Goal: Connect with others: Connect with others

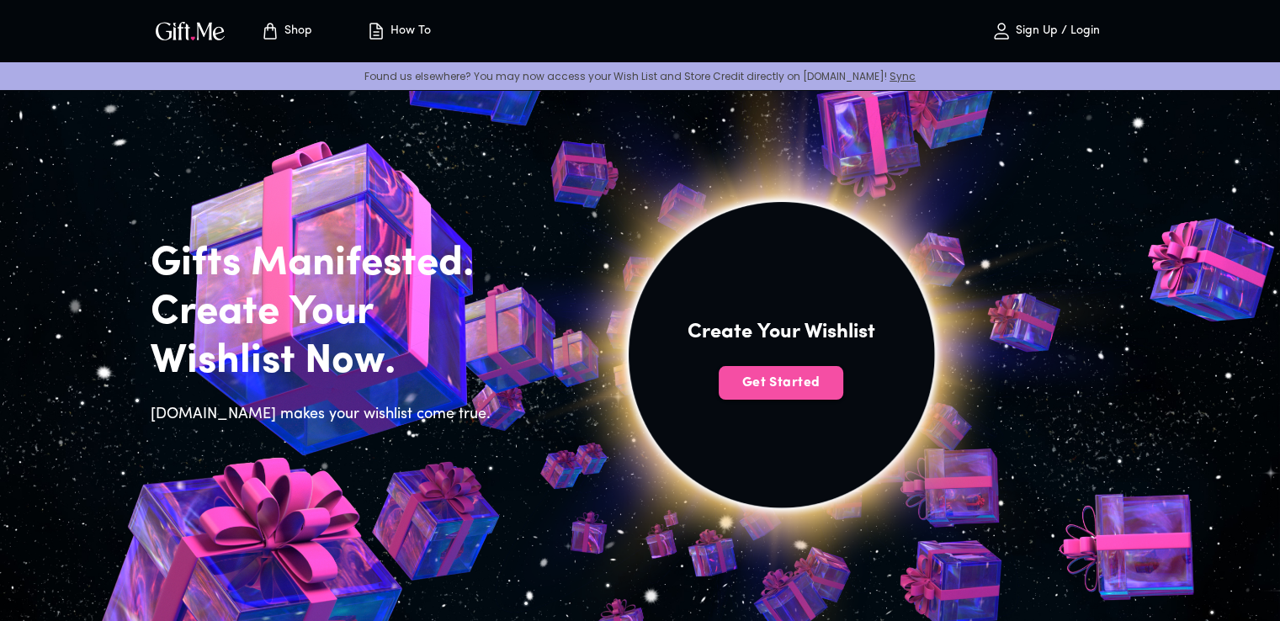
click at [767, 385] on span "Get Started" at bounding box center [781, 383] width 125 height 19
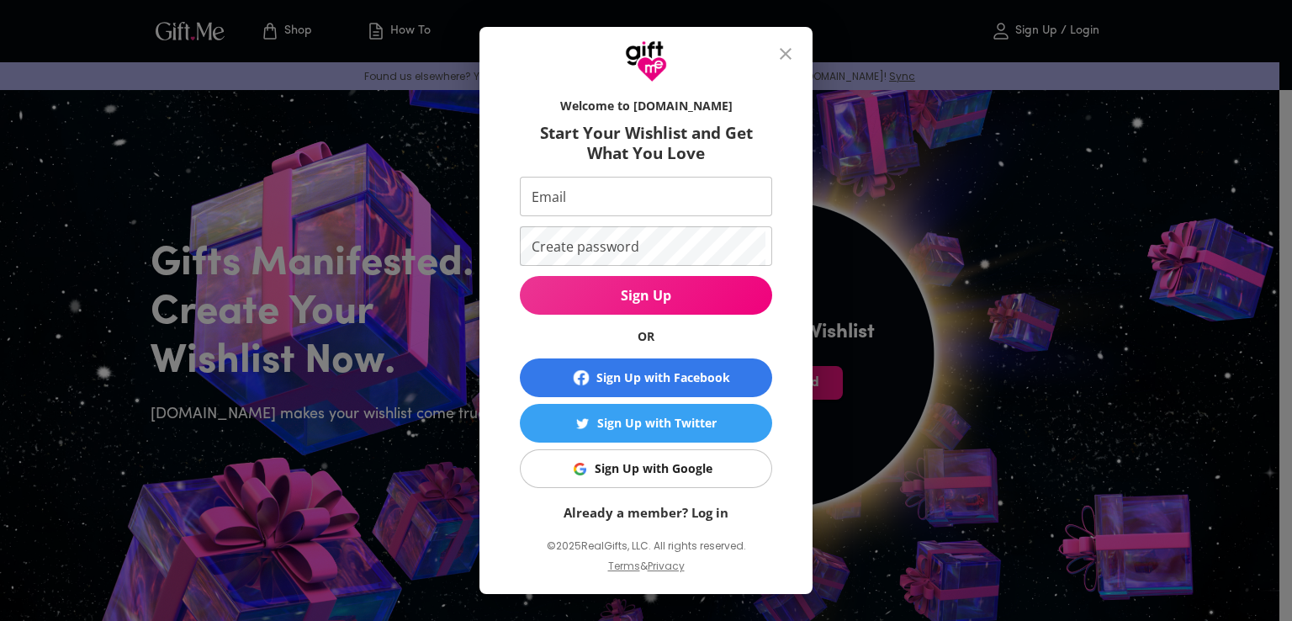
click at [649, 374] on div "Sign Up with Facebook" at bounding box center [664, 378] width 134 height 19
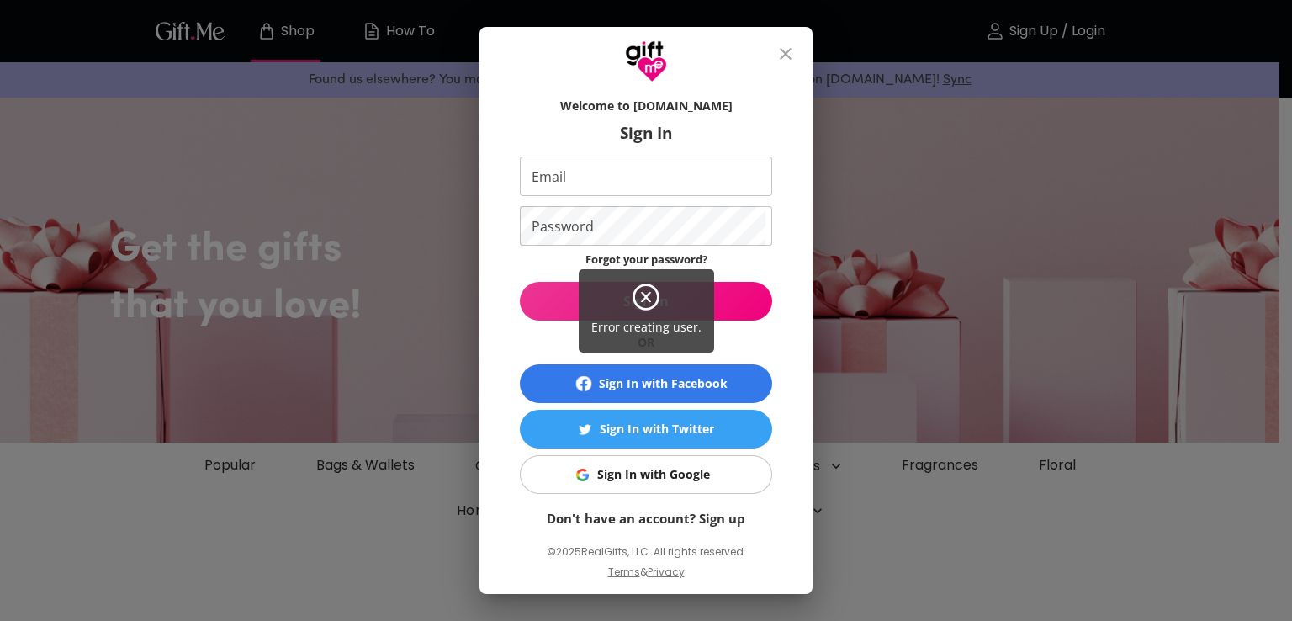
click at [651, 301] on icon at bounding box center [646, 297] width 30 height 30
click at [648, 297] on icon at bounding box center [646, 297] width 30 height 30
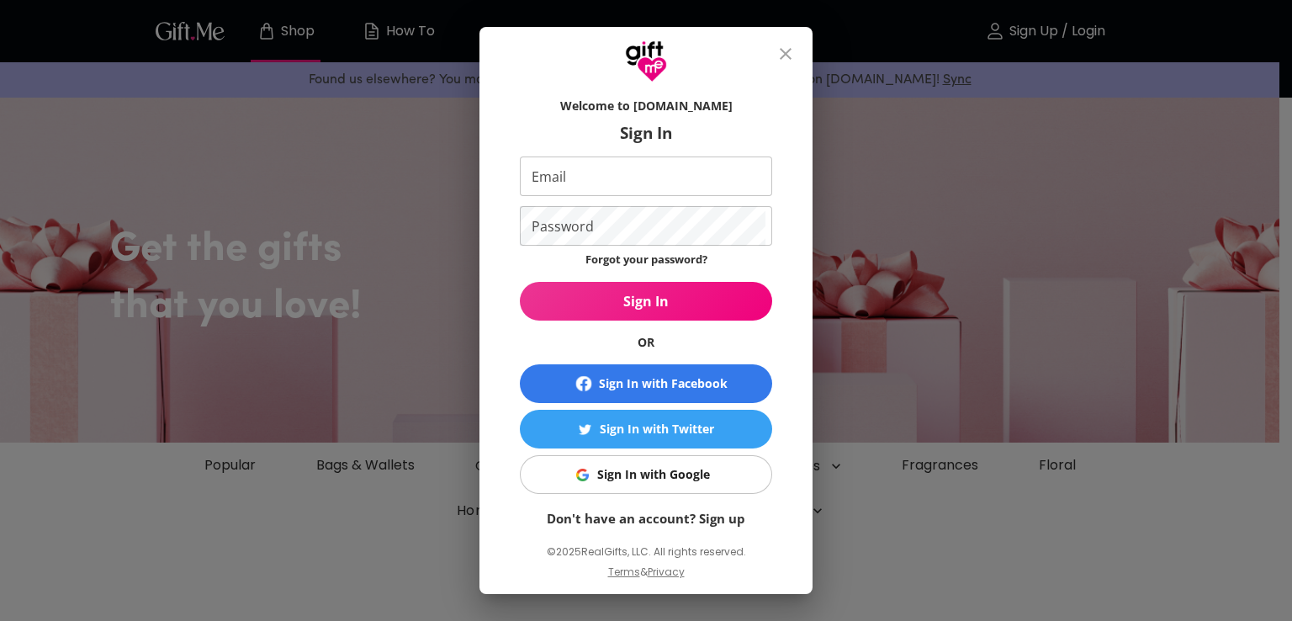
click at [653, 377] on div "Sign In with Facebook" at bounding box center [663, 383] width 129 height 19
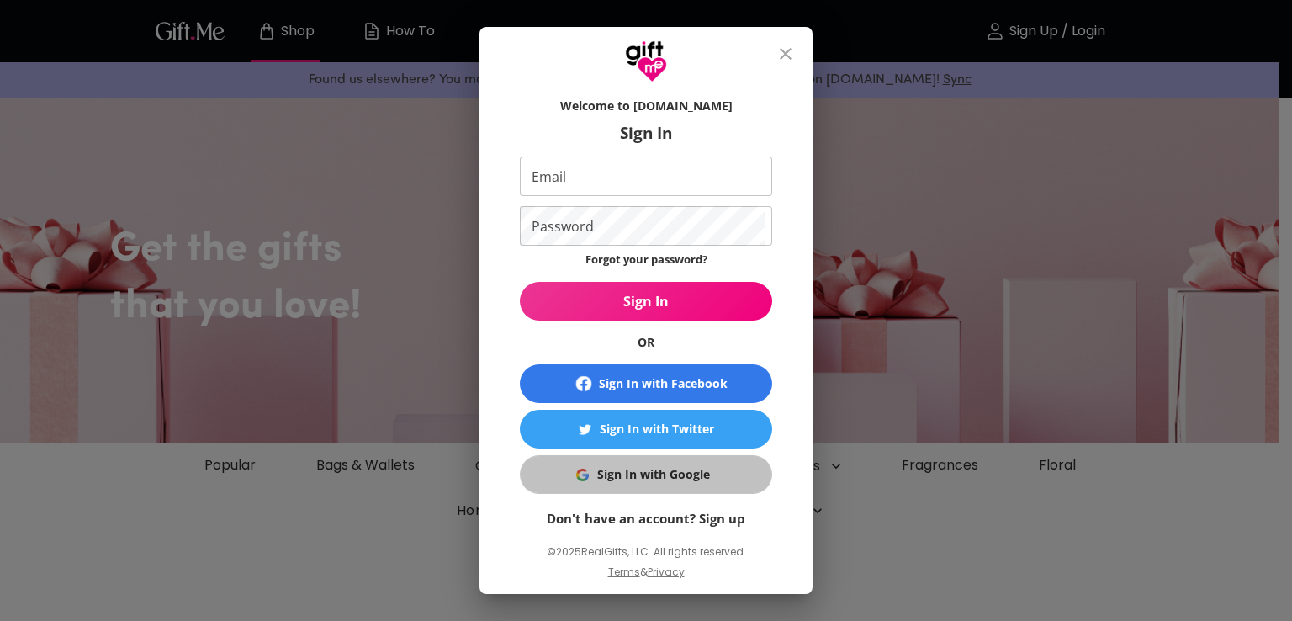
click at [613, 481] on div "Sign In with Google" at bounding box center [653, 474] width 113 height 19
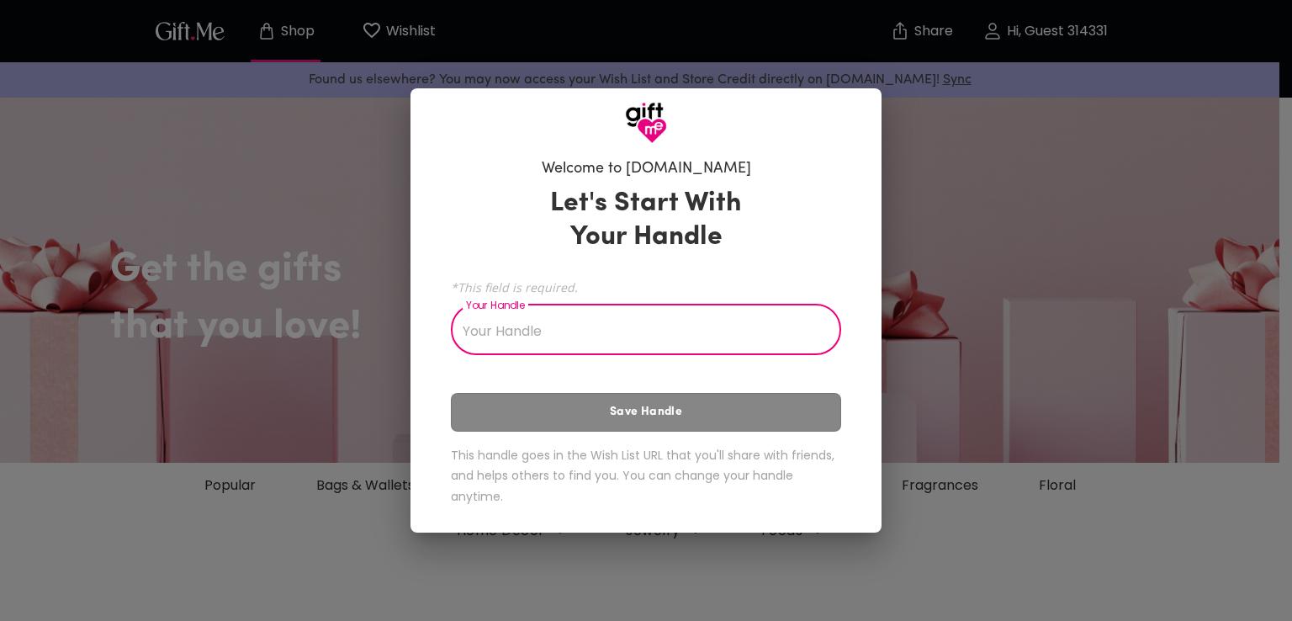
type input "y"
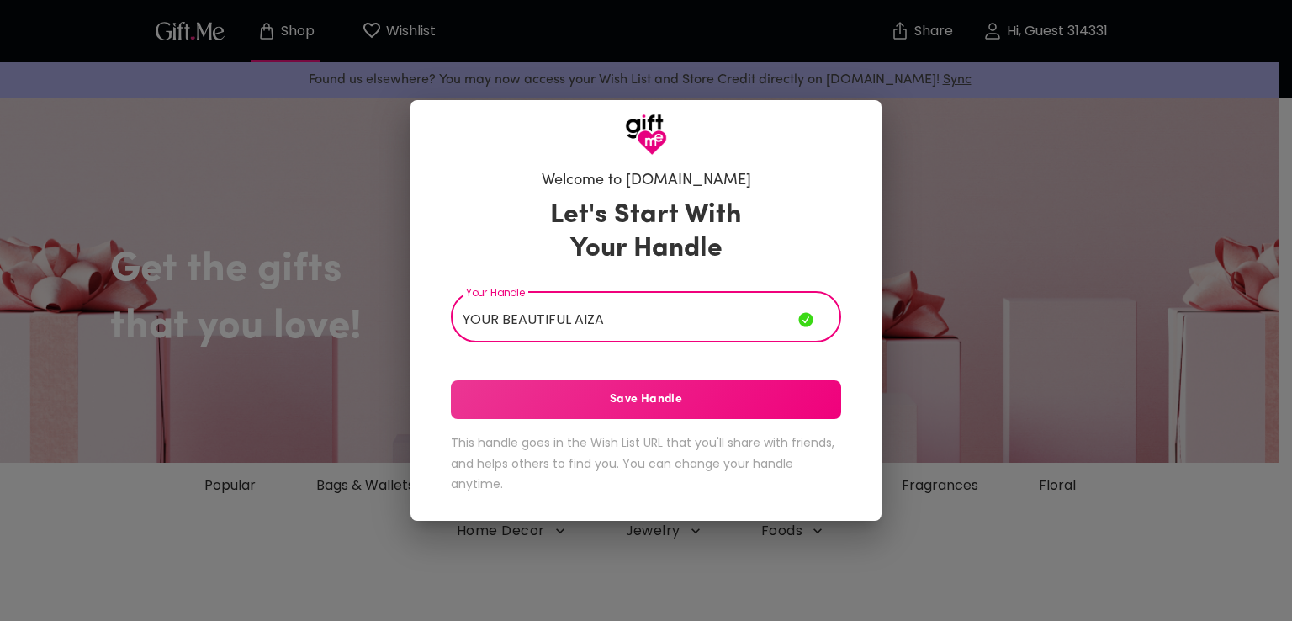
type input "YOUR BEAUTIFUL AIZA"
click at [629, 406] on span "Save Handle" at bounding box center [646, 399] width 390 height 19
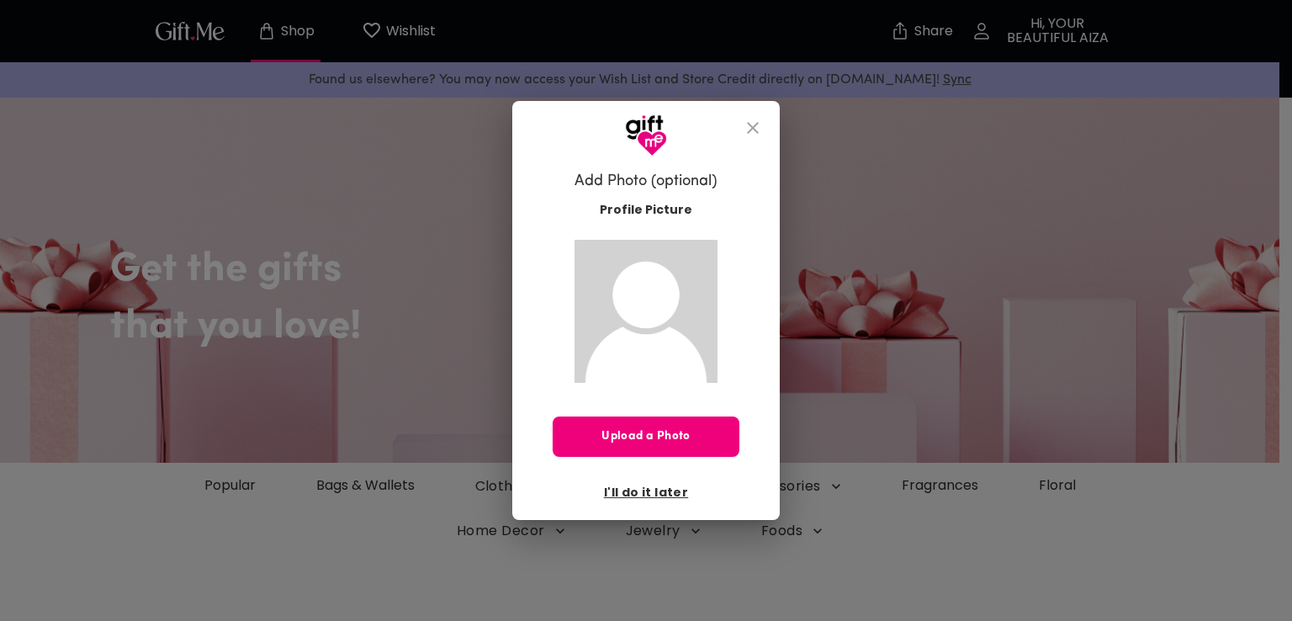
click at [659, 432] on span "Upload a Photo" at bounding box center [646, 436] width 187 height 19
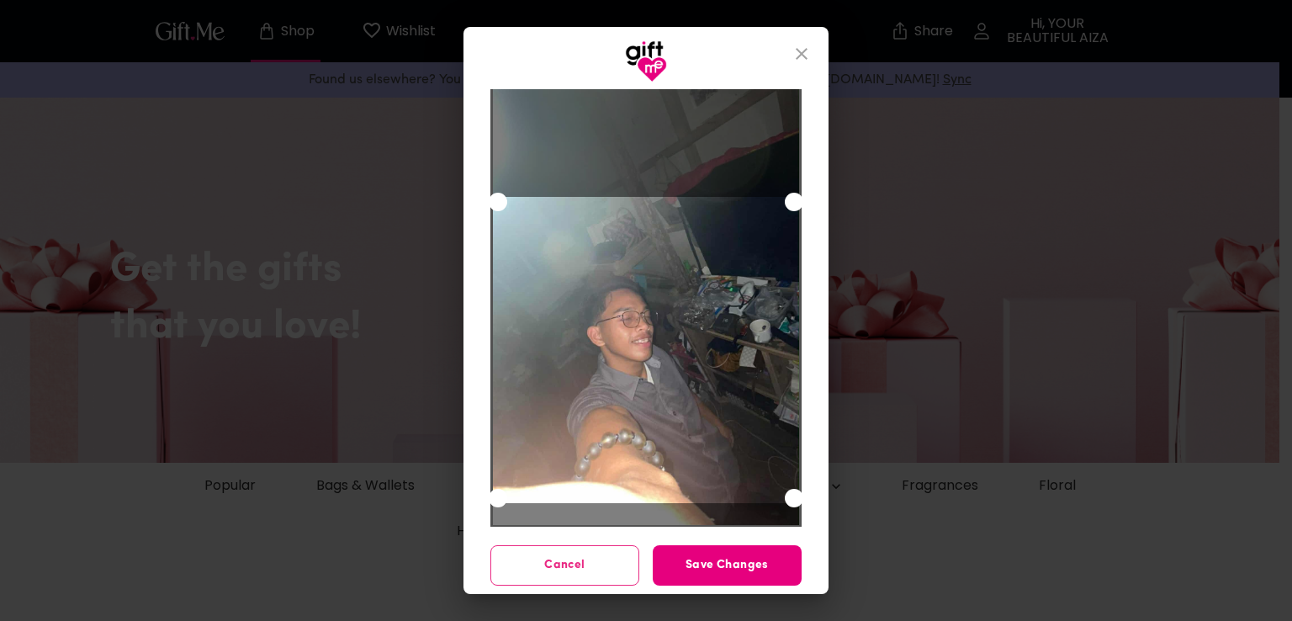
click at [478, 541] on div "Cancel Save Changes" at bounding box center [646, 338] width 365 height 512
click at [450, 563] on div "Cancel Save Changes" at bounding box center [646, 310] width 1292 height 621
click at [698, 570] on span "Save Changes" at bounding box center [727, 565] width 149 height 19
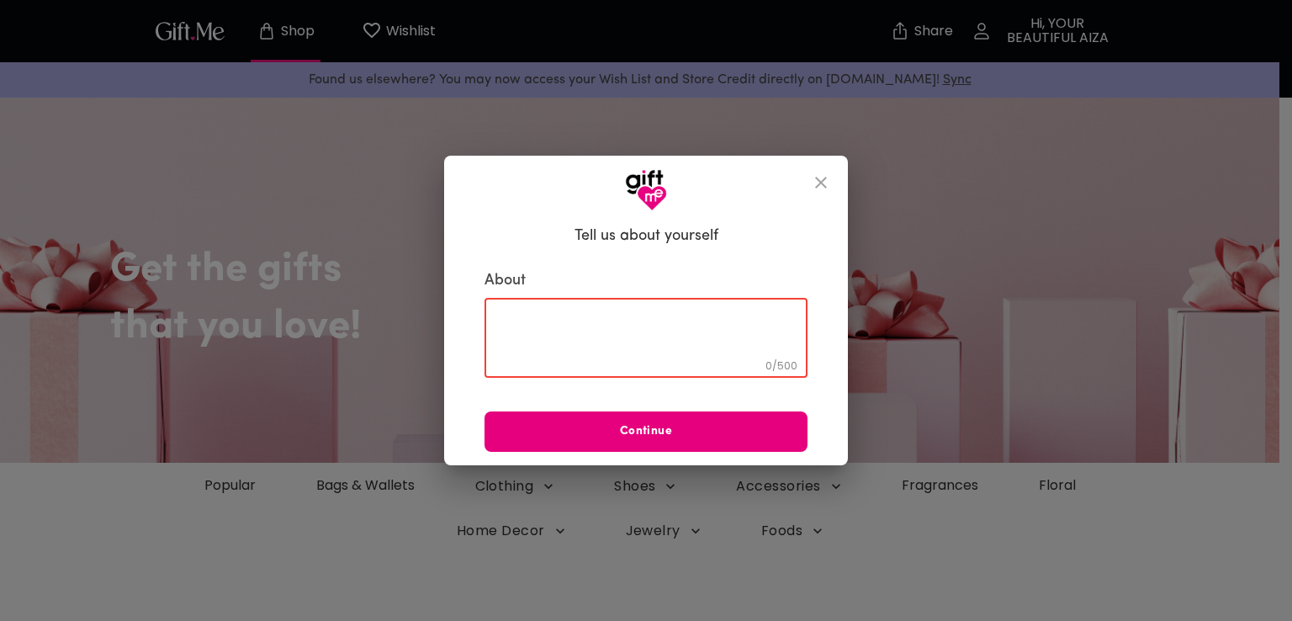
click at [525, 331] on textarea at bounding box center [646, 338] width 300 height 48
click at [515, 310] on div "0 / 500 ​" at bounding box center [646, 338] width 323 height 79
paste textarea "HAPPY BIRTHDAY MY LOVIEE!!🥳🎊🎉 MORE BIRTHDAYS TO COME IN YOUR LIFE AND I HOPE GO…"
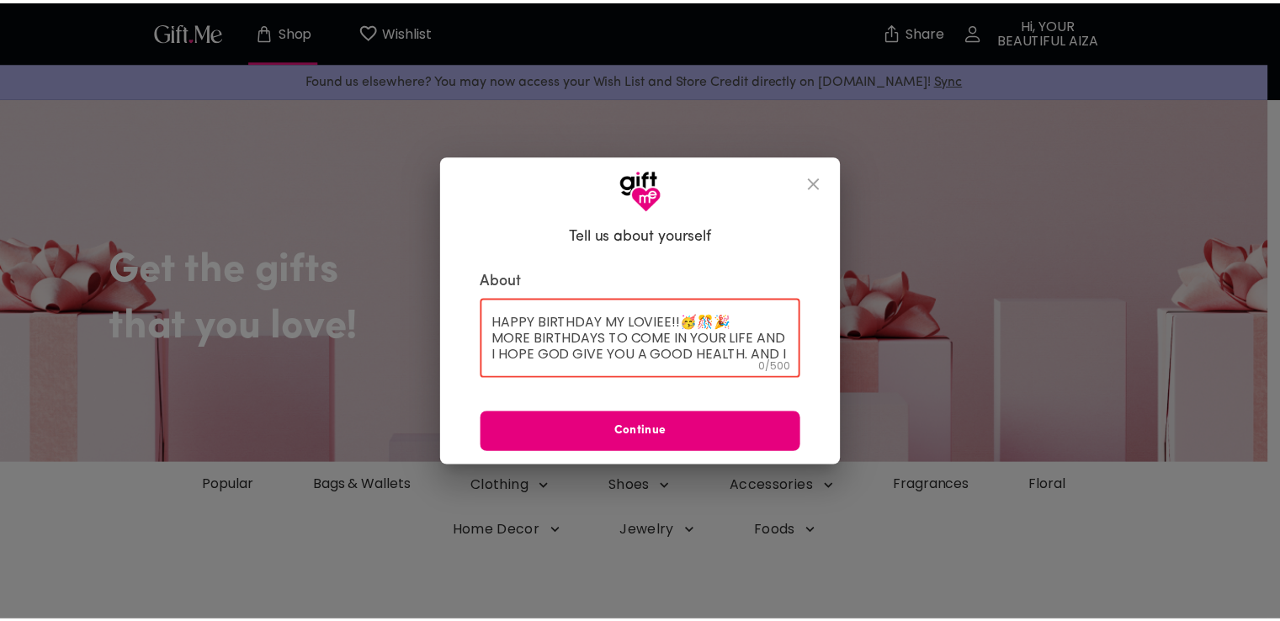
scroll to position [209, 0]
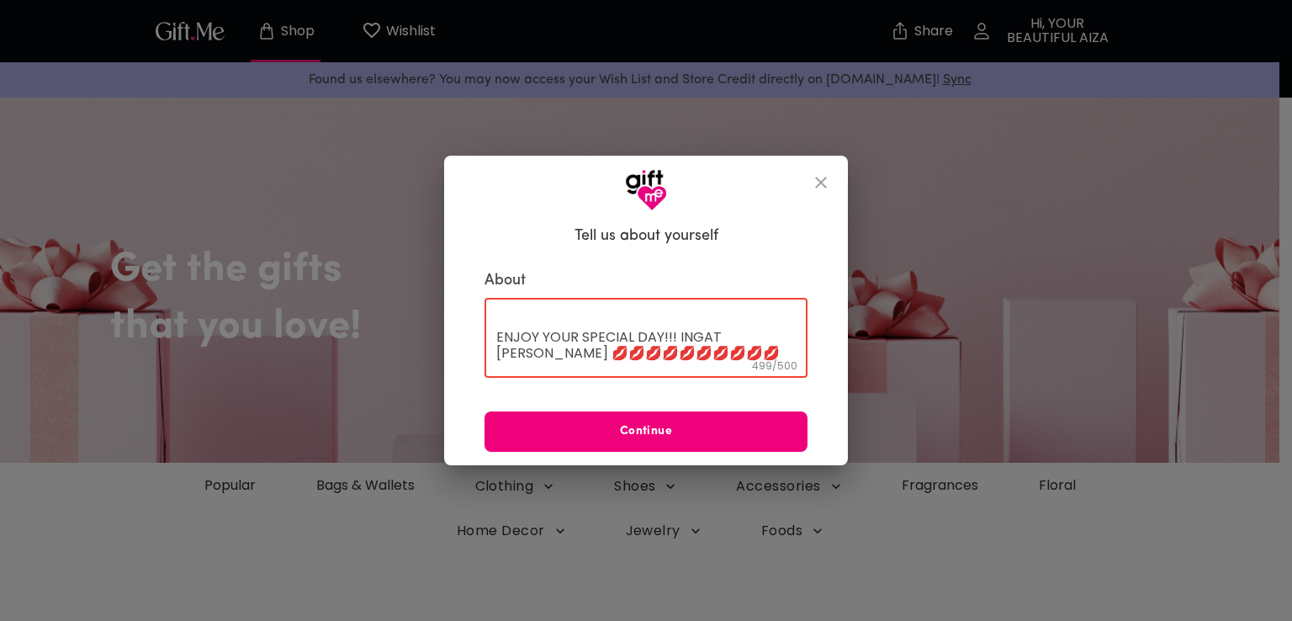
type textarea "HAPPY BIRTHDAY MY LOVIEE!!🥳🎊🎉 MORE BIRTHDAYS TO COME IN YOUR LIFE AND I HOPE GO…"
click at [634, 430] on span "Continue" at bounding box center [646, 431] width 323 height 19
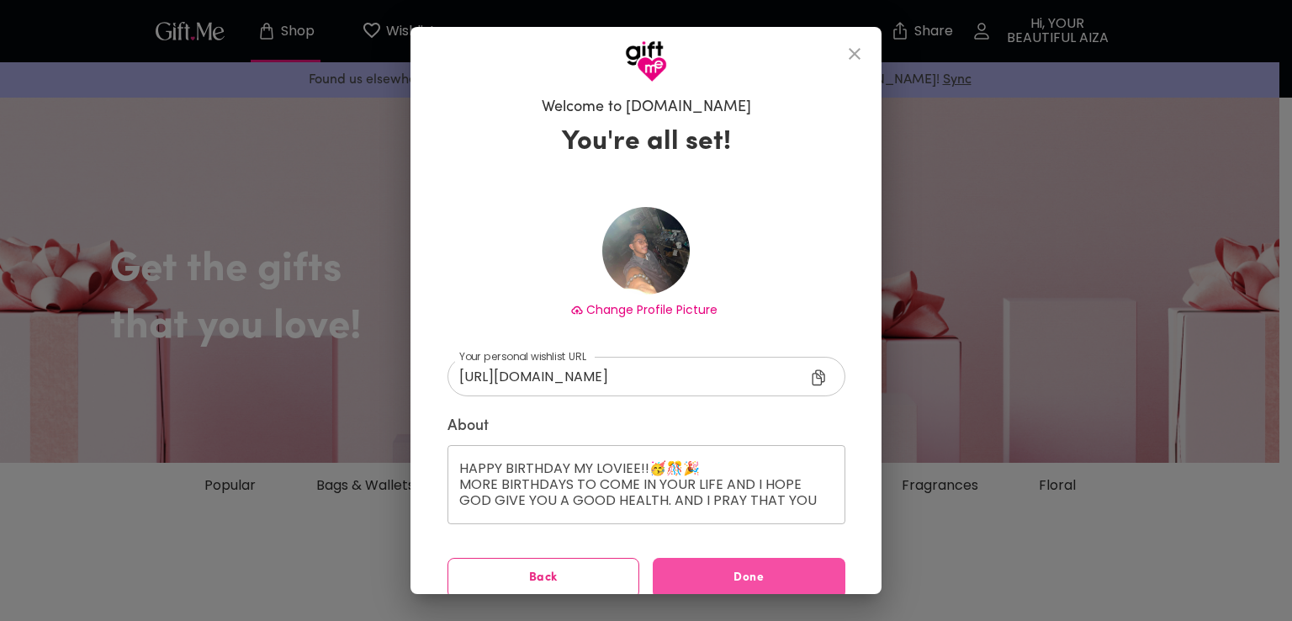
click at [700, 586] on button "Done" at bounding box center [749, 578] width 193 height 40
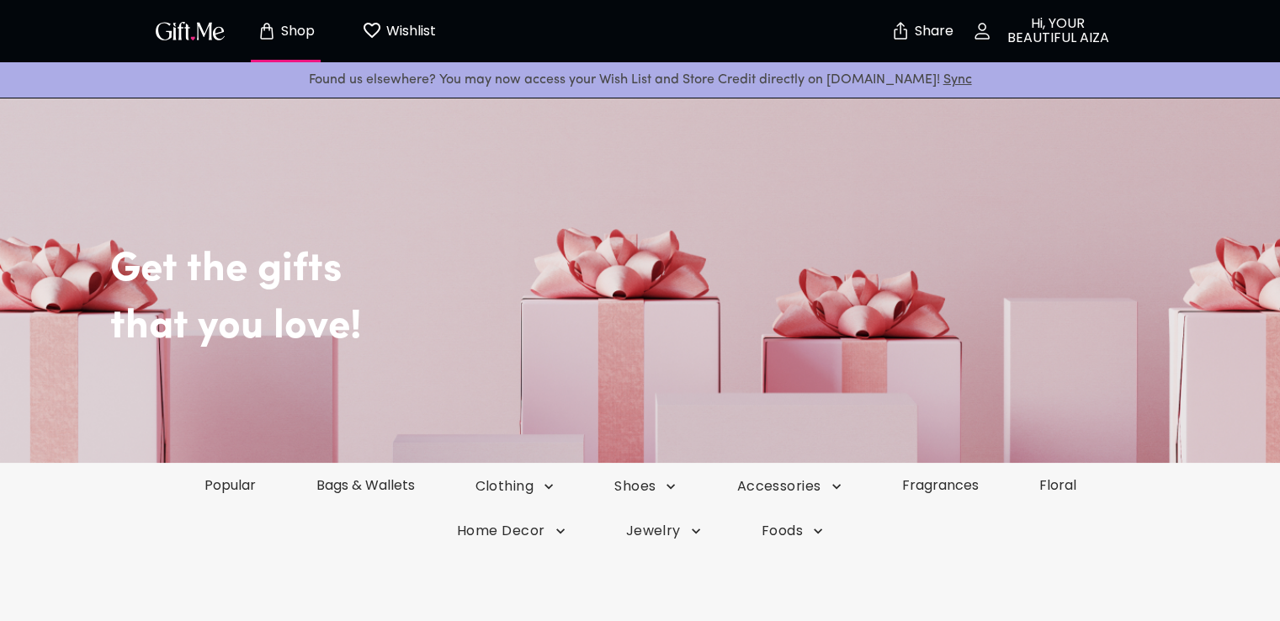
click at [1032, 22] on p "Hi, YOUR BEAUTIFUL AIZA" at bounding box center [1056, 31] width 128 height 29
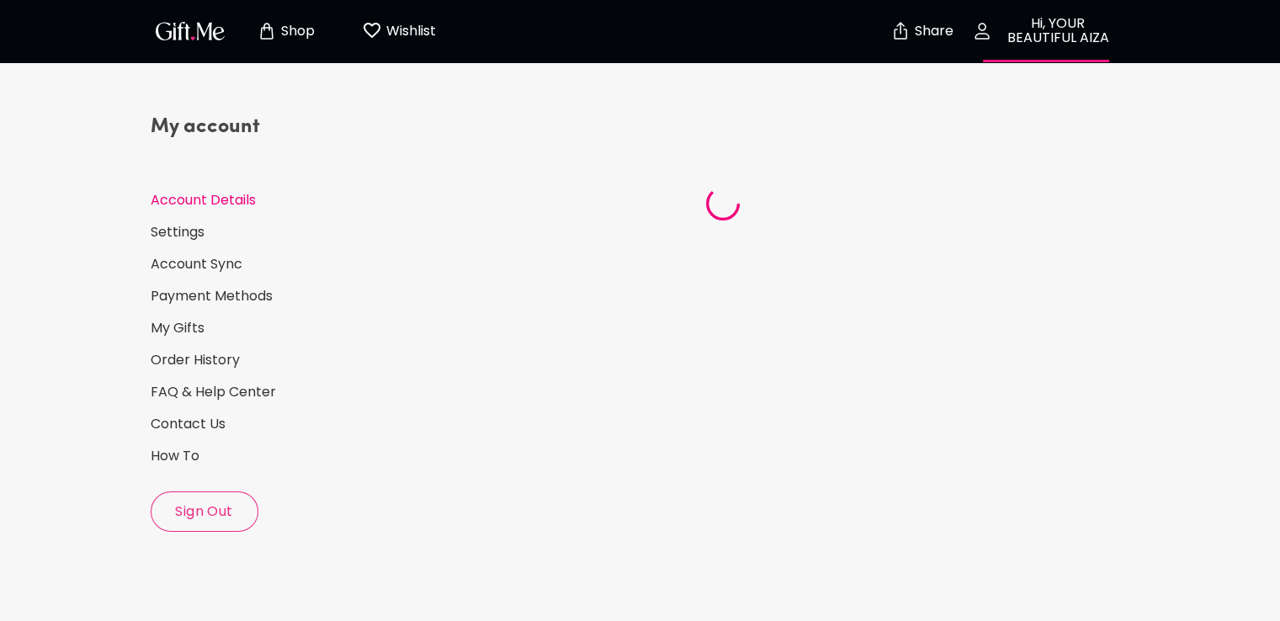
select select "US"
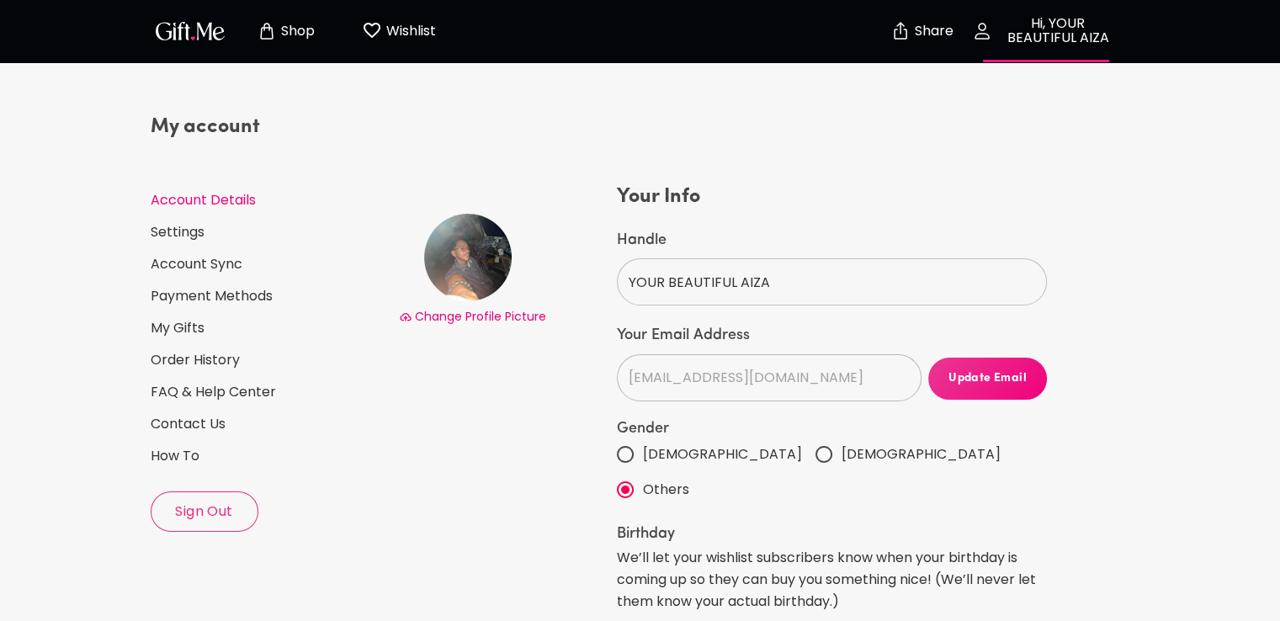
click at [928, 25] on p "Share" at bounding box center [931, 31] width 43 height 14
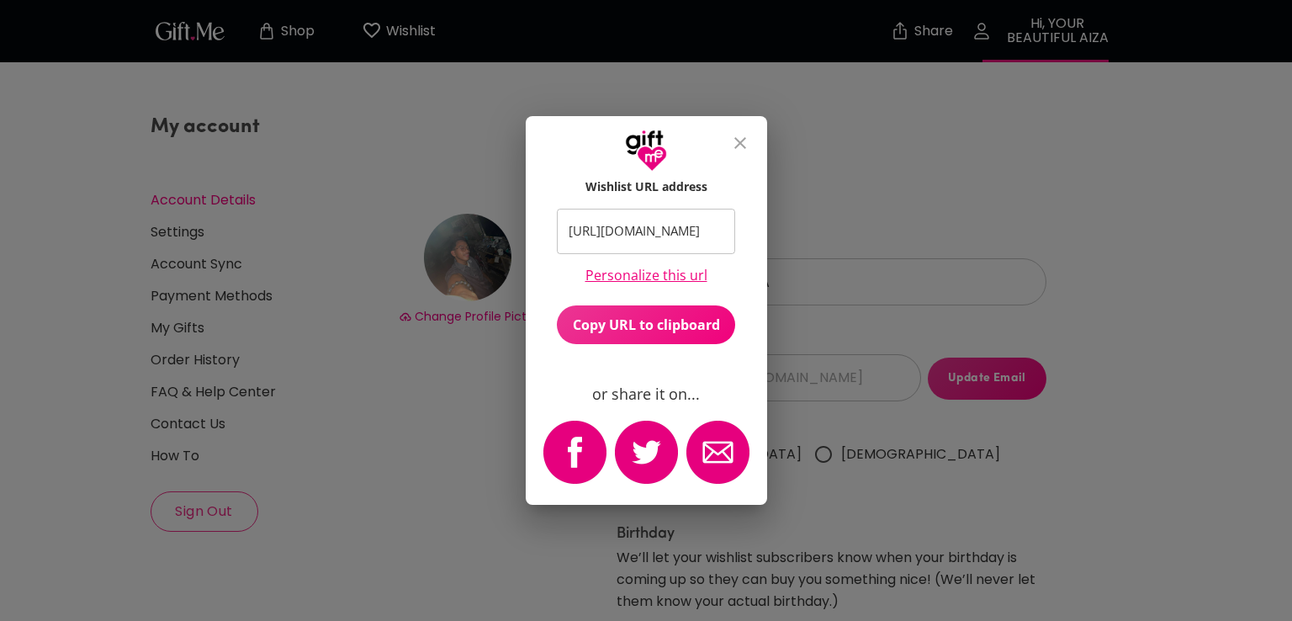
click at [632, 327] on span "Copy URL to clipboard" at bounding box center [646, 325] width 178 height 19
click at [737, 133] on icon "close" at bounding box center [740, 143] width 20 height 20
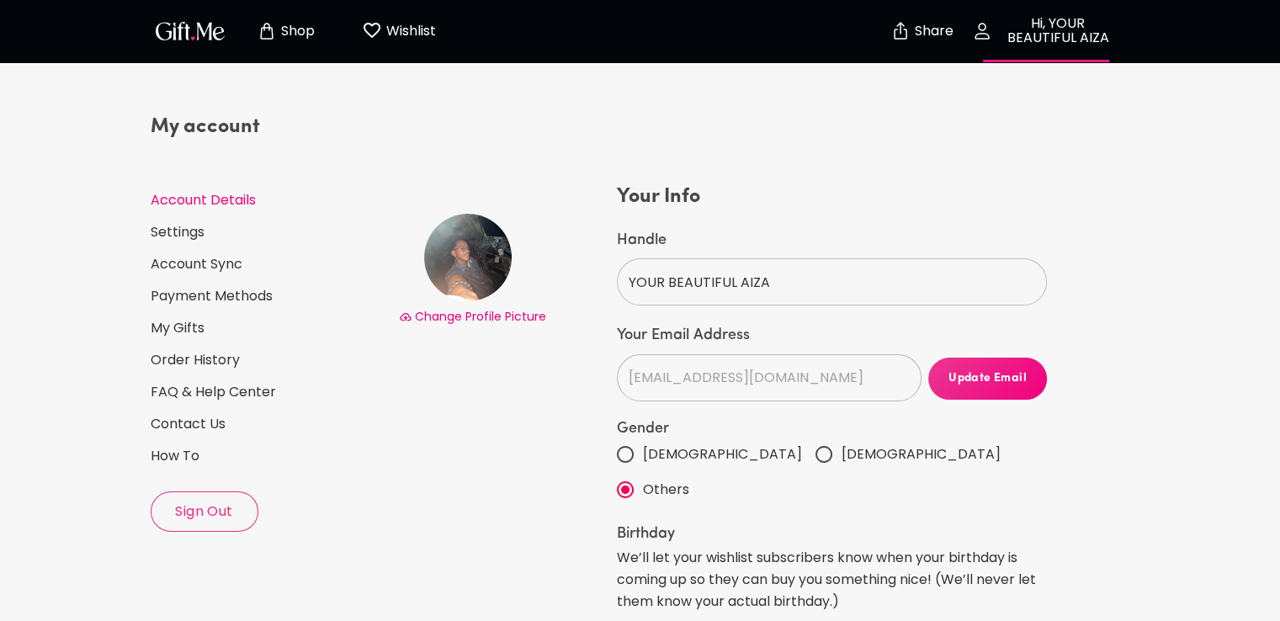
click at [382, 36] on p "Wishlist" at bounding box center [409, 31] width 54 height 22
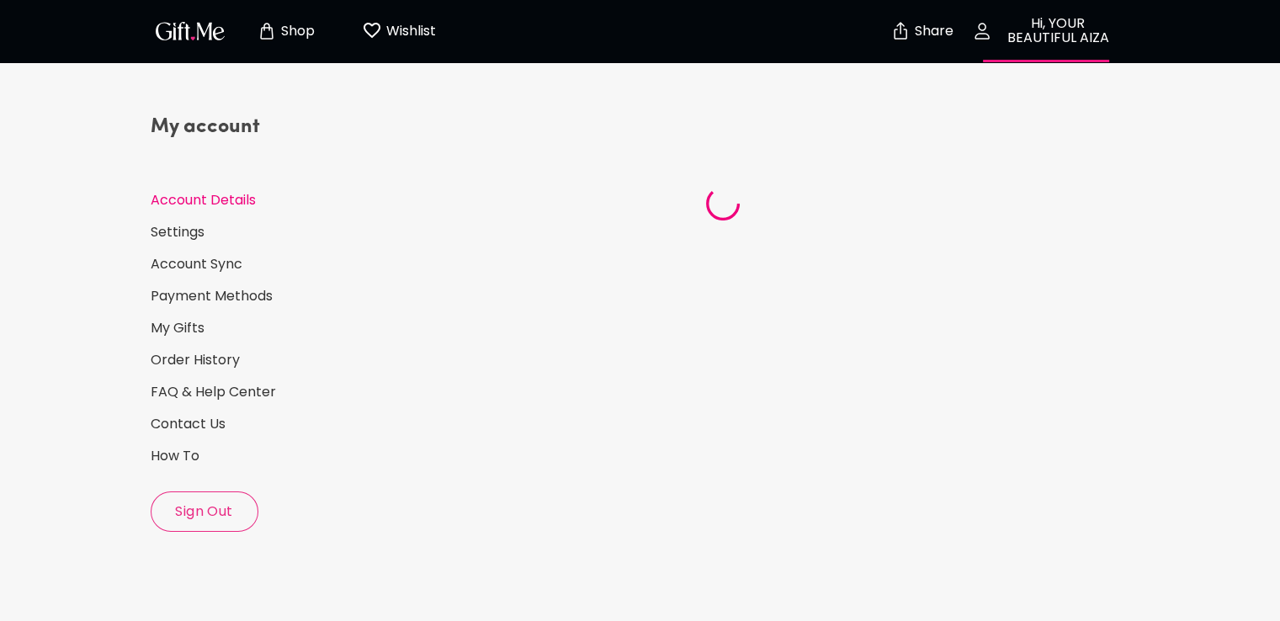
select select "US"
